Goal: Find specific page/section: Find specific page/section

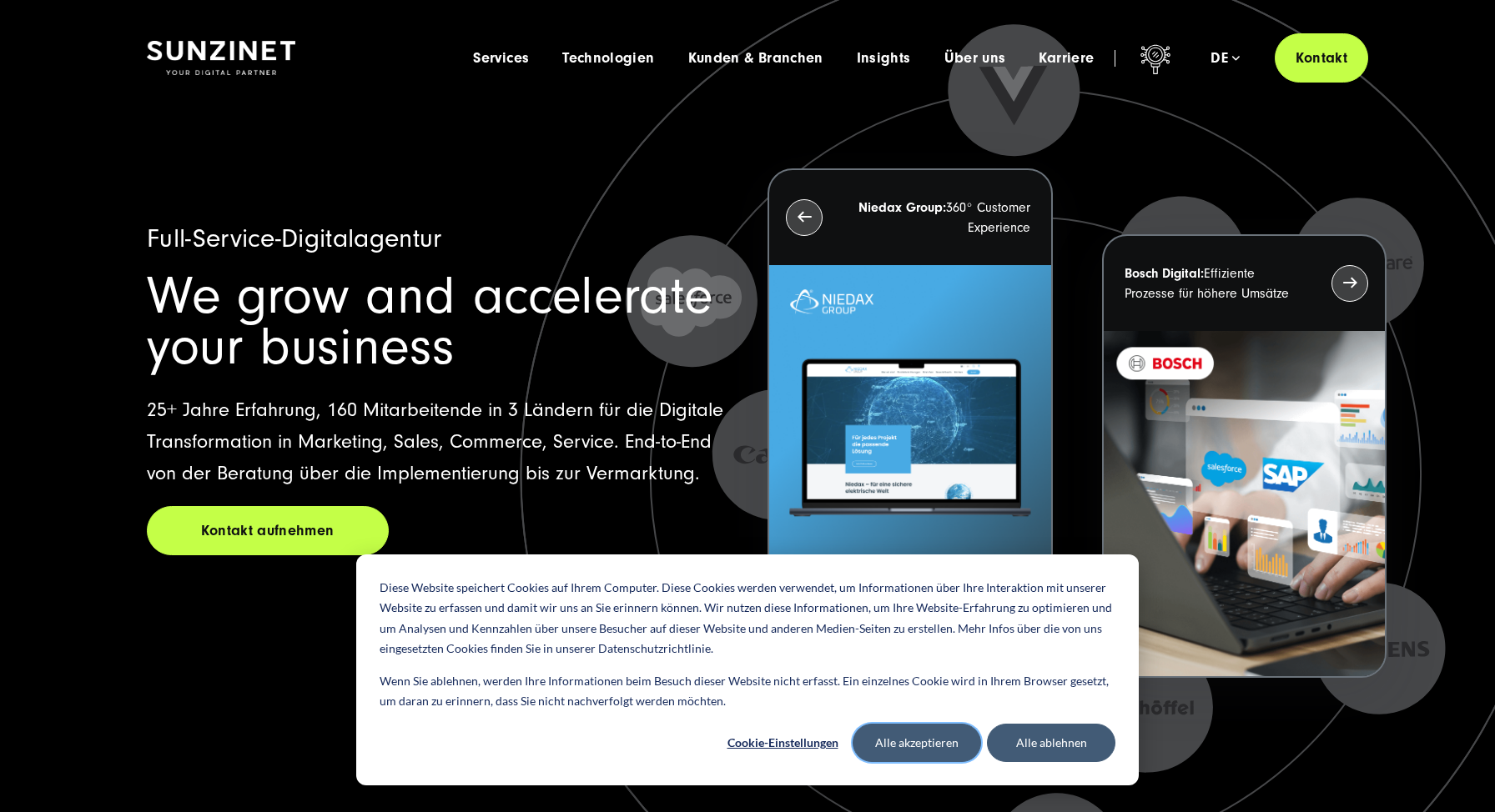
click at [918, 740] on button "Alle akzeptieren" at bounding box center [917, 743] width 129 height 39
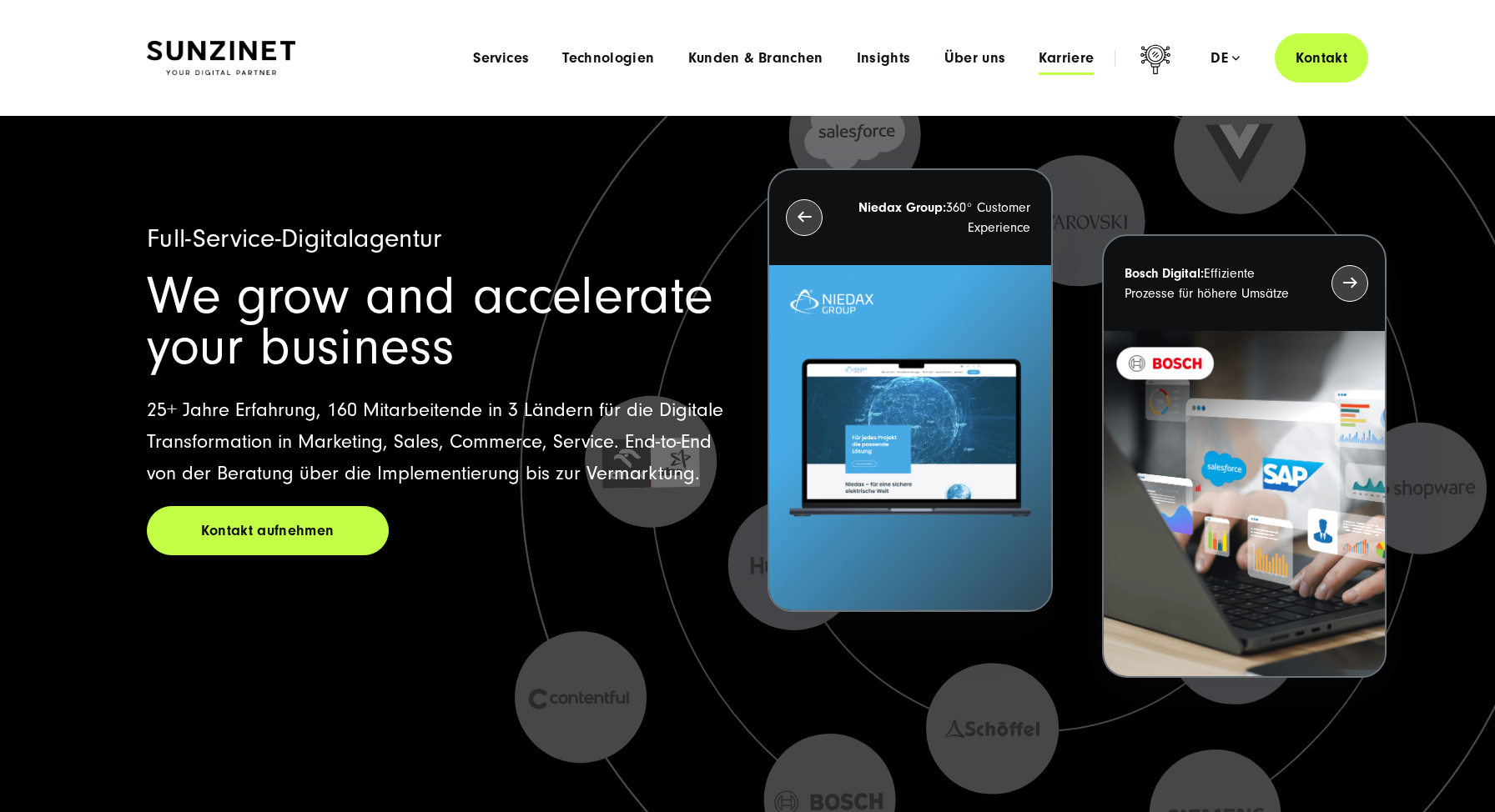
click at [1057, 57] on span "Karriere" at bounding box center [1066, 57] width 55 height 16
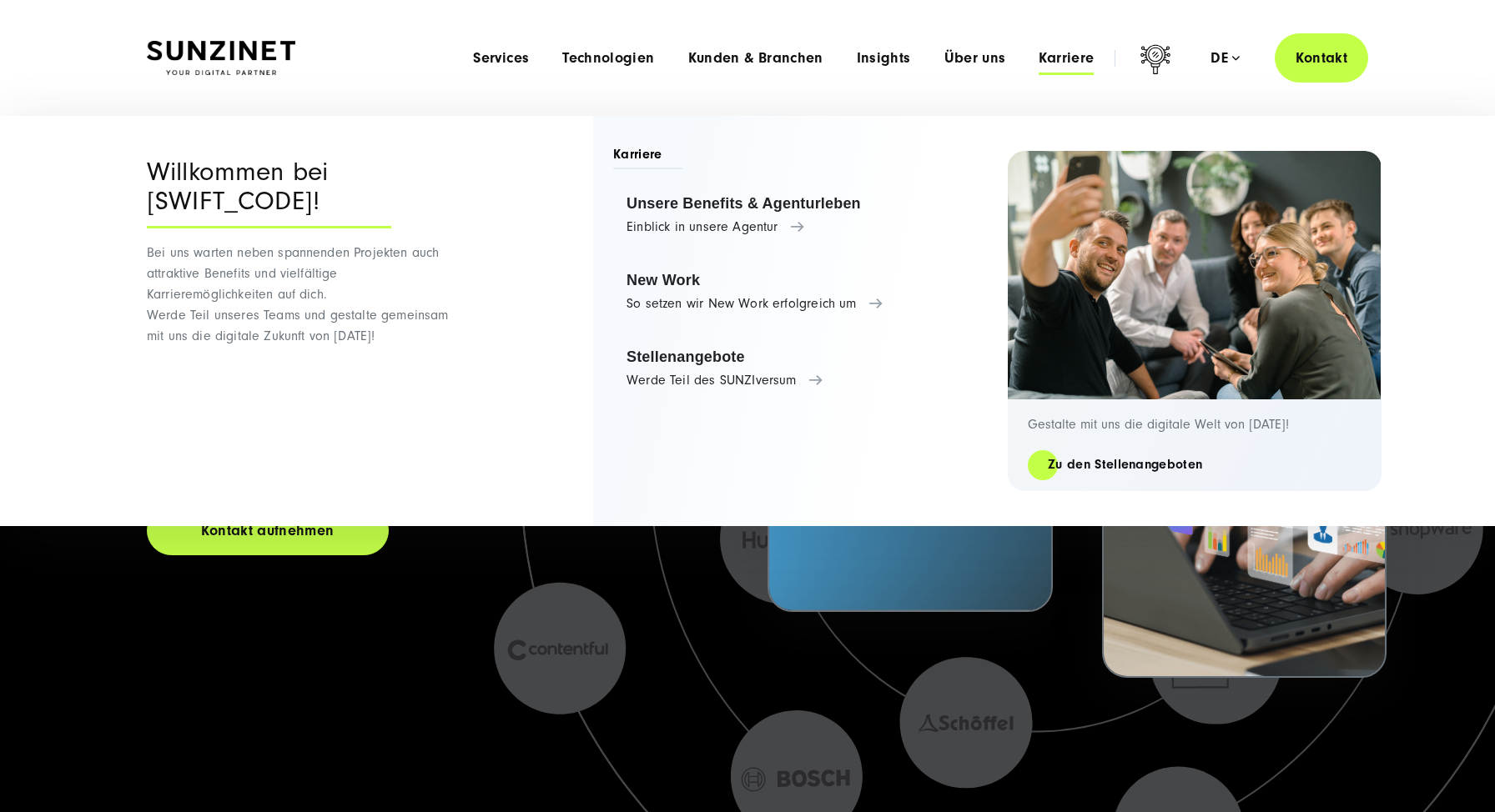
click at [1061, 63] on span "Karriere" at bounding box center [1066, 57] width 55 height 16
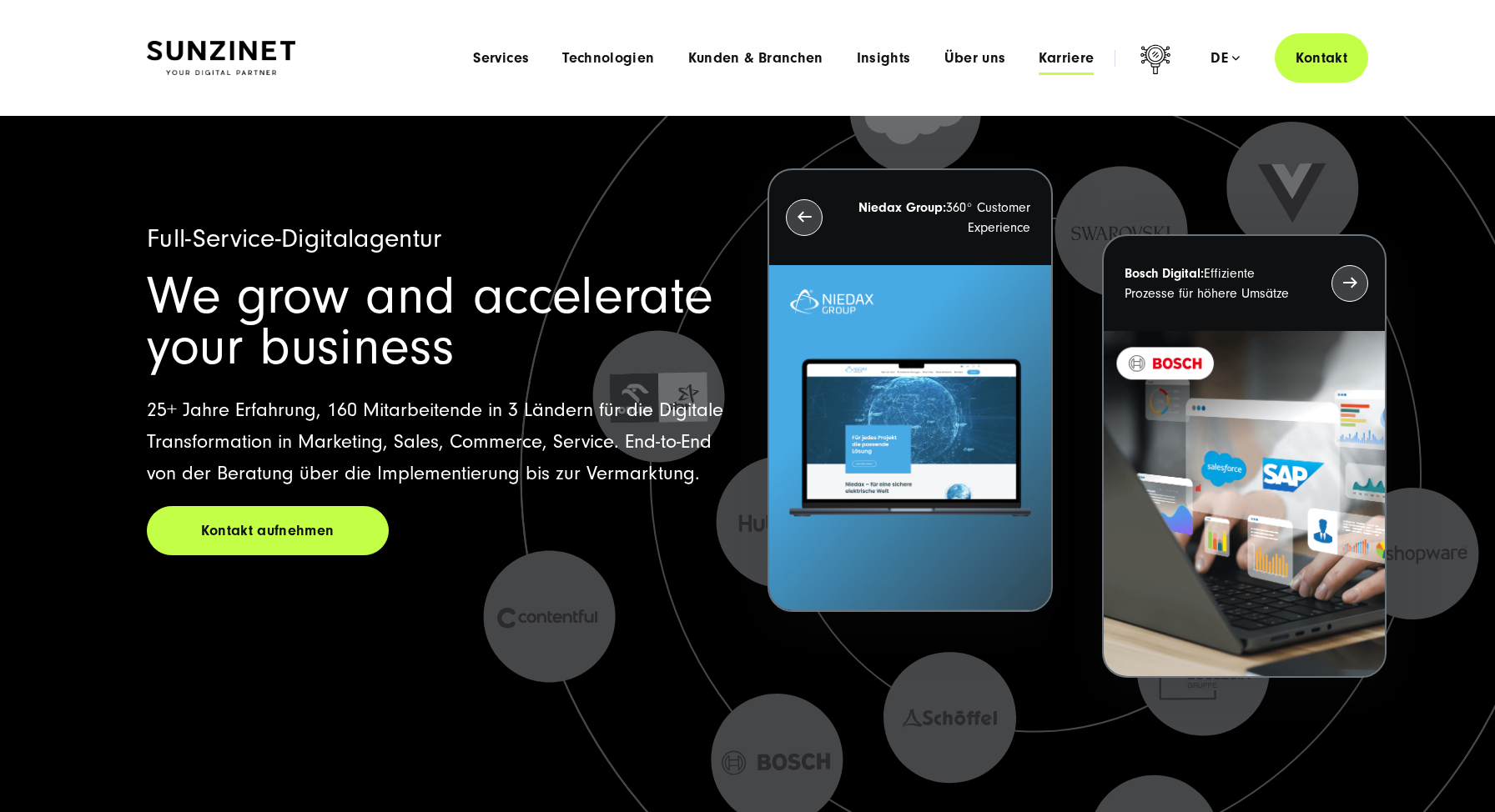
click at [1060, 63] on span "Karriere" at bounding box center [1066, 57] width 55 height 16
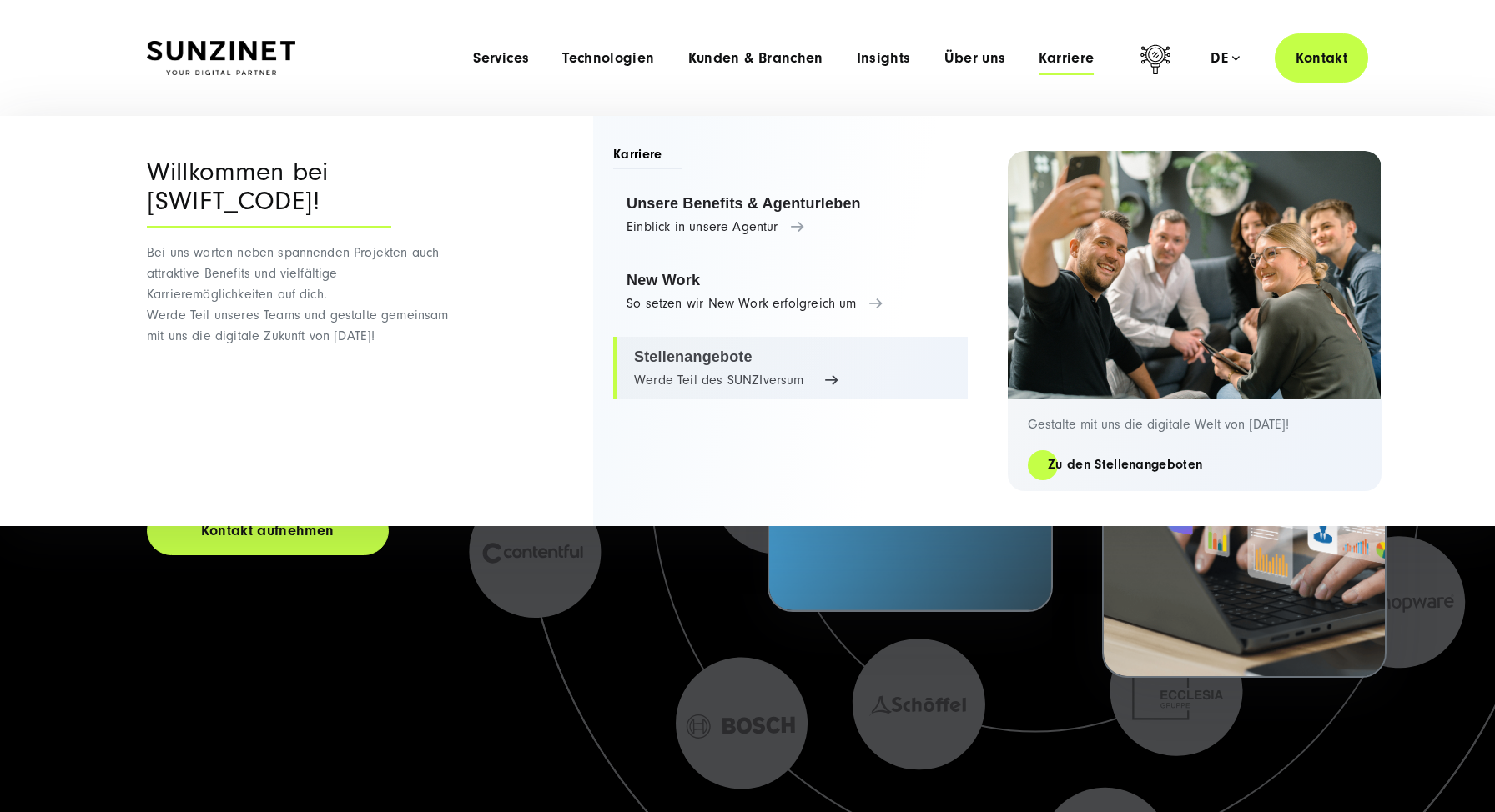
click at [712, 380] on link "Stellenangebote Werde Teil des SUNZIversum" at bounding box center [790, 369] width 354 height 63
